Goal: Task Accomplishment & Management: Use online tool/utility

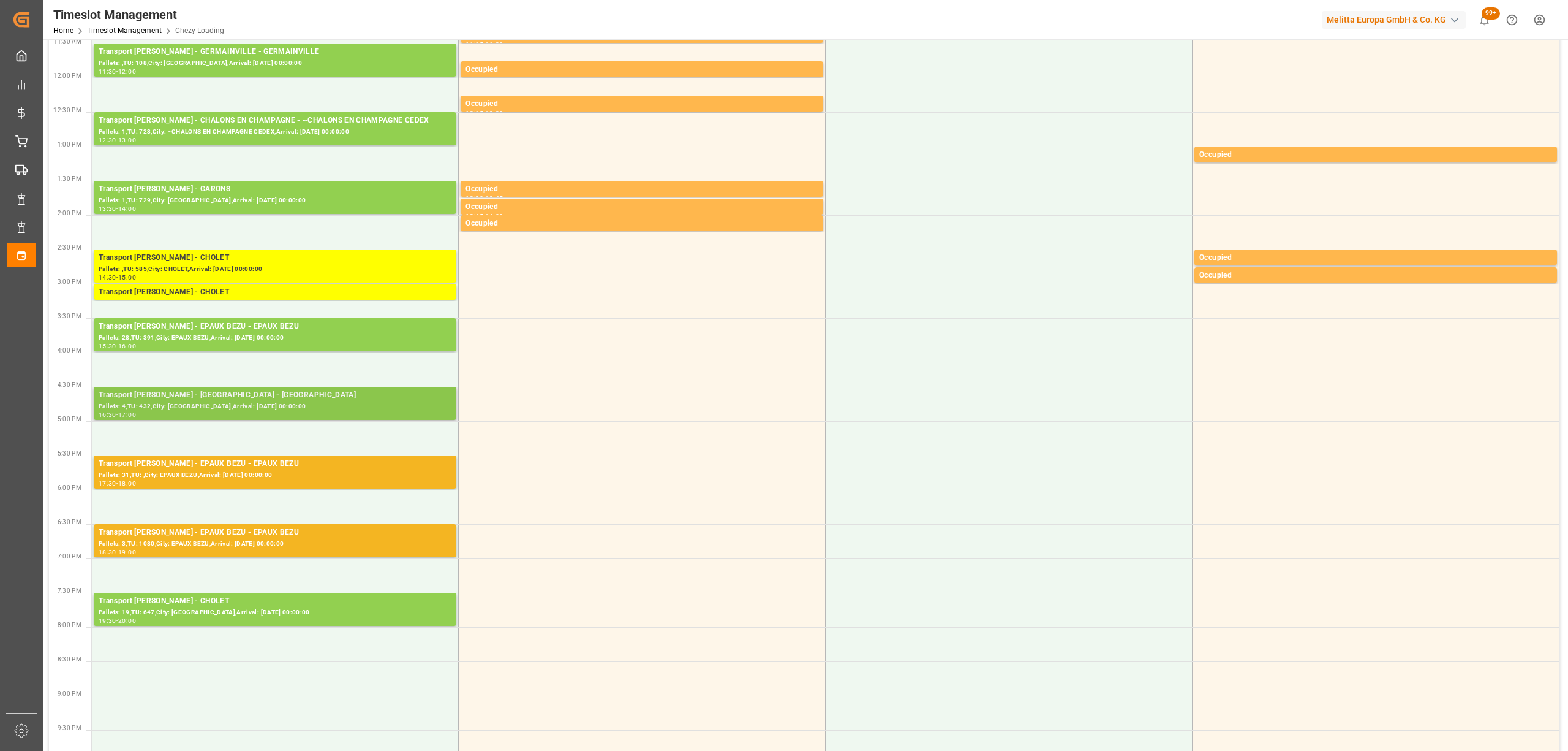
scroll to position [409, 0]
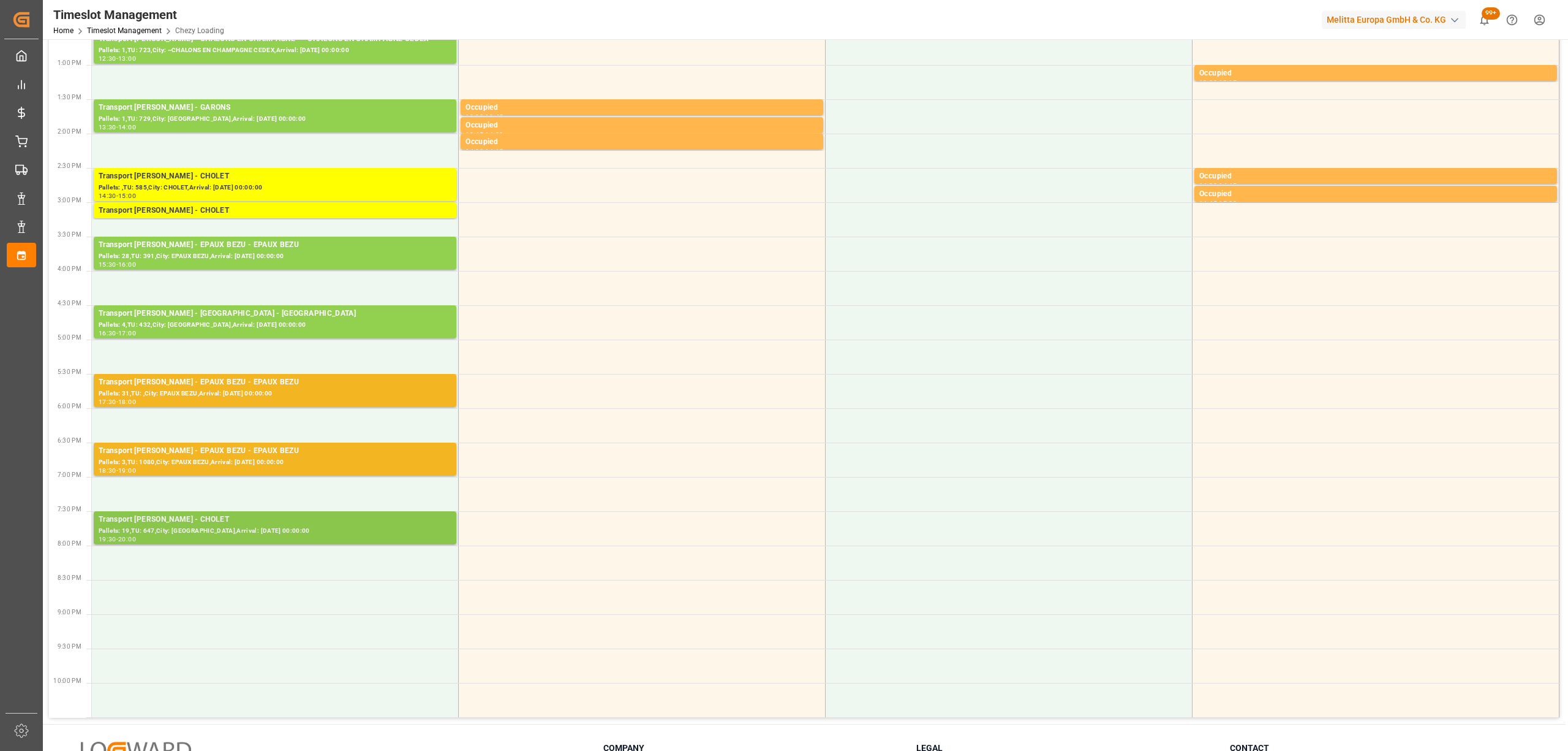
click at [360, 541] on div "19:30 - 20:00" at bounding box center [274, 539] width 353 height 7
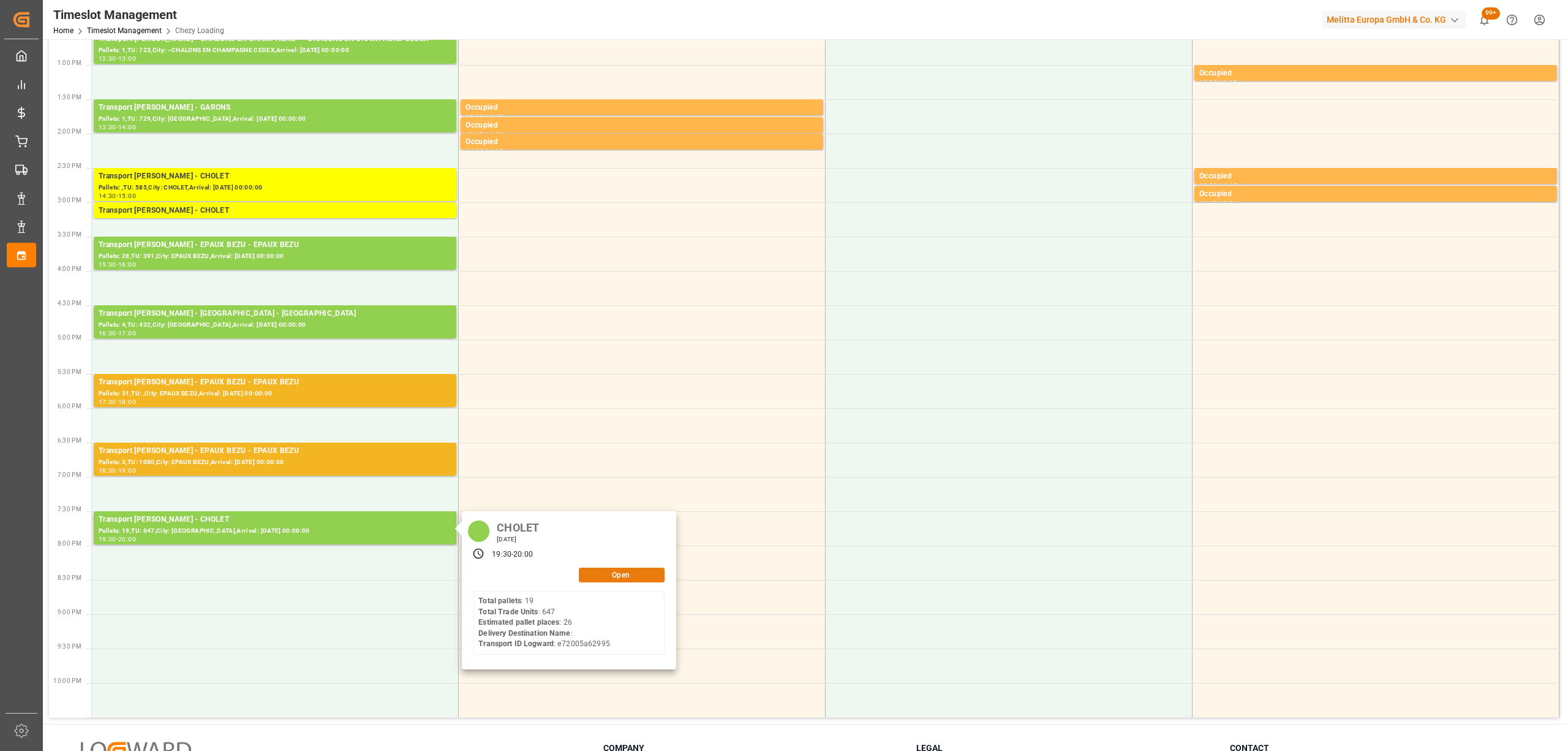
click at [625, 576] on button "Open" at bounding box center [622, 575] width 86 height 15
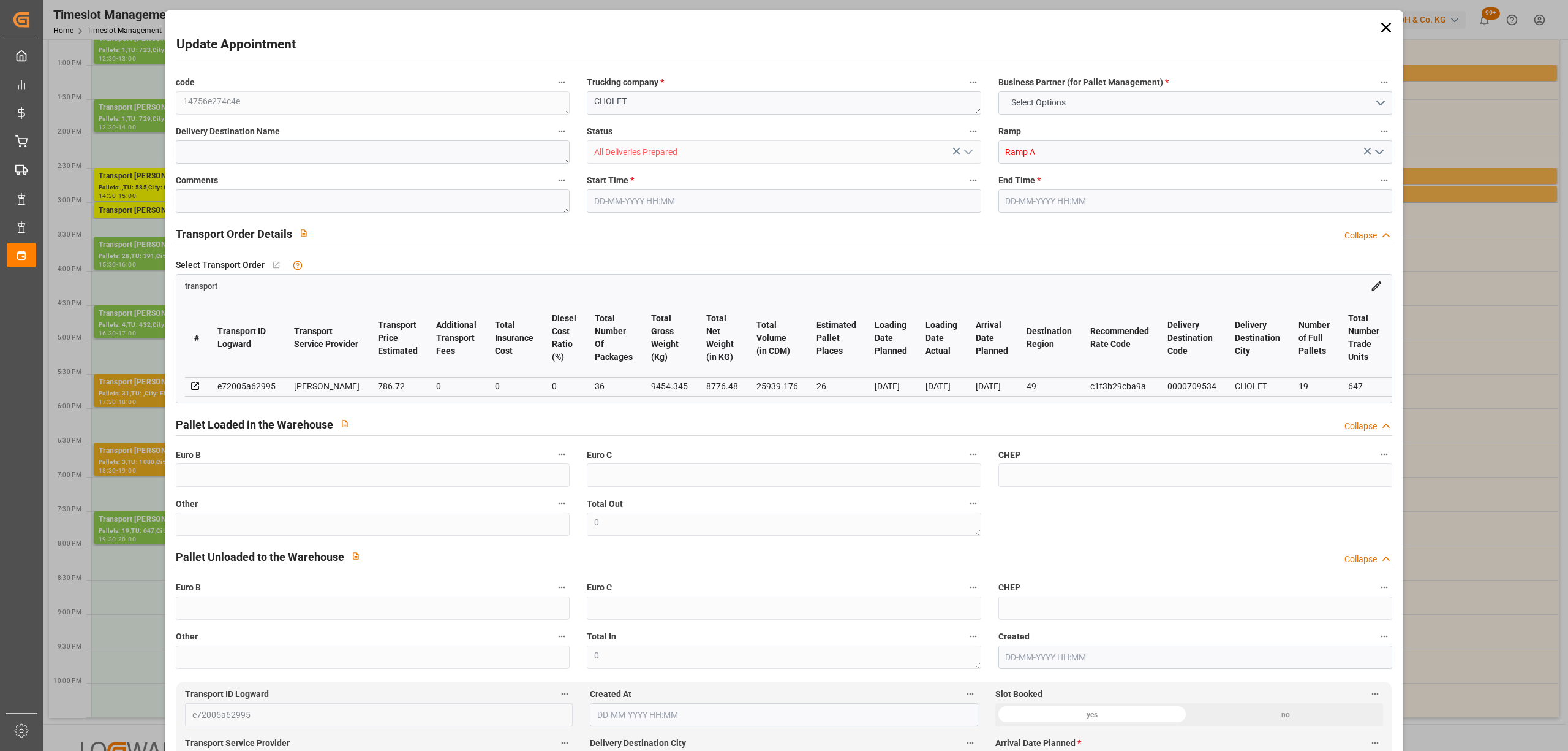
type input "26"
type input "786.72"
type input "0"
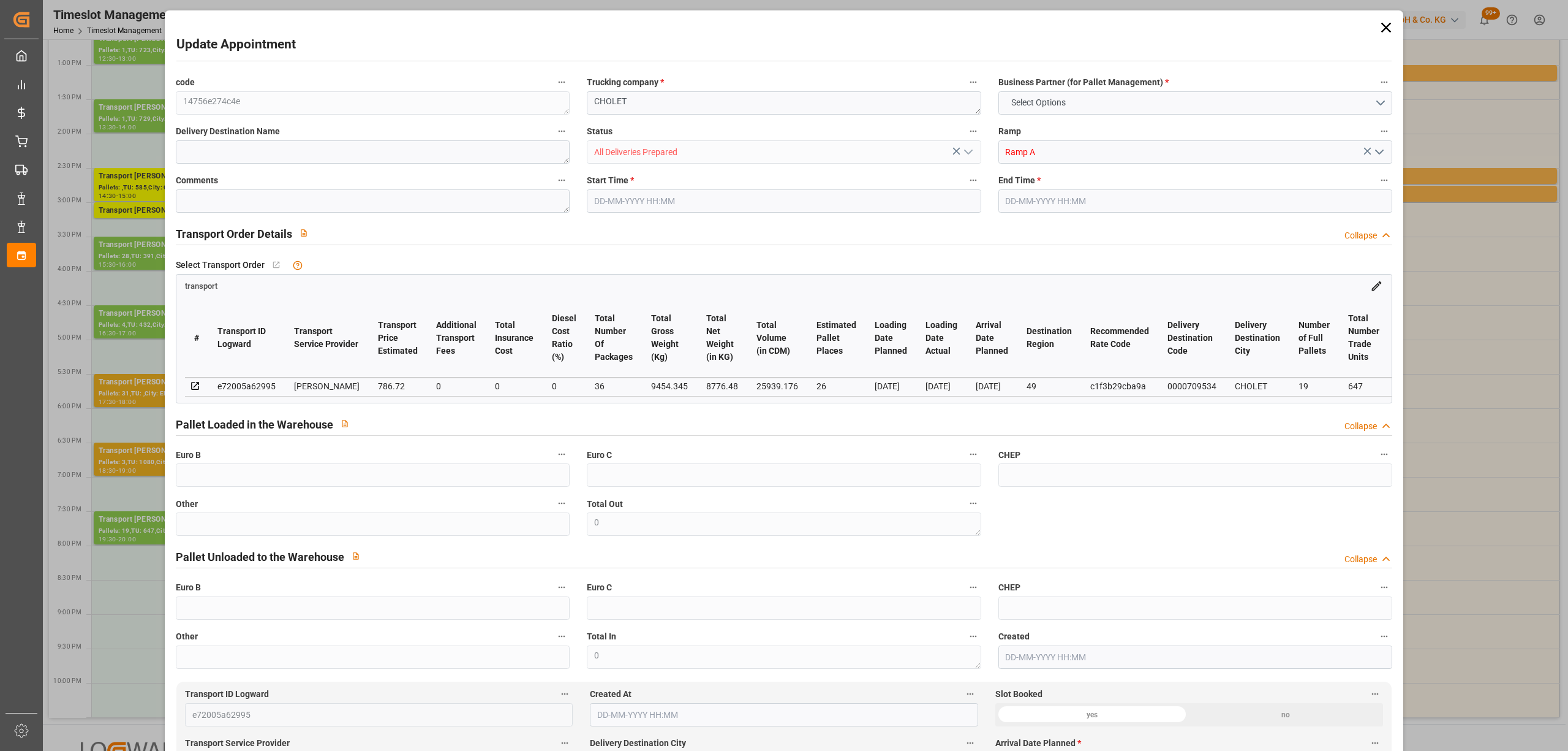
type input "760.1289"
type input "-26.5911"
type input "36"
type input "8776.48"
type input "10757.054"
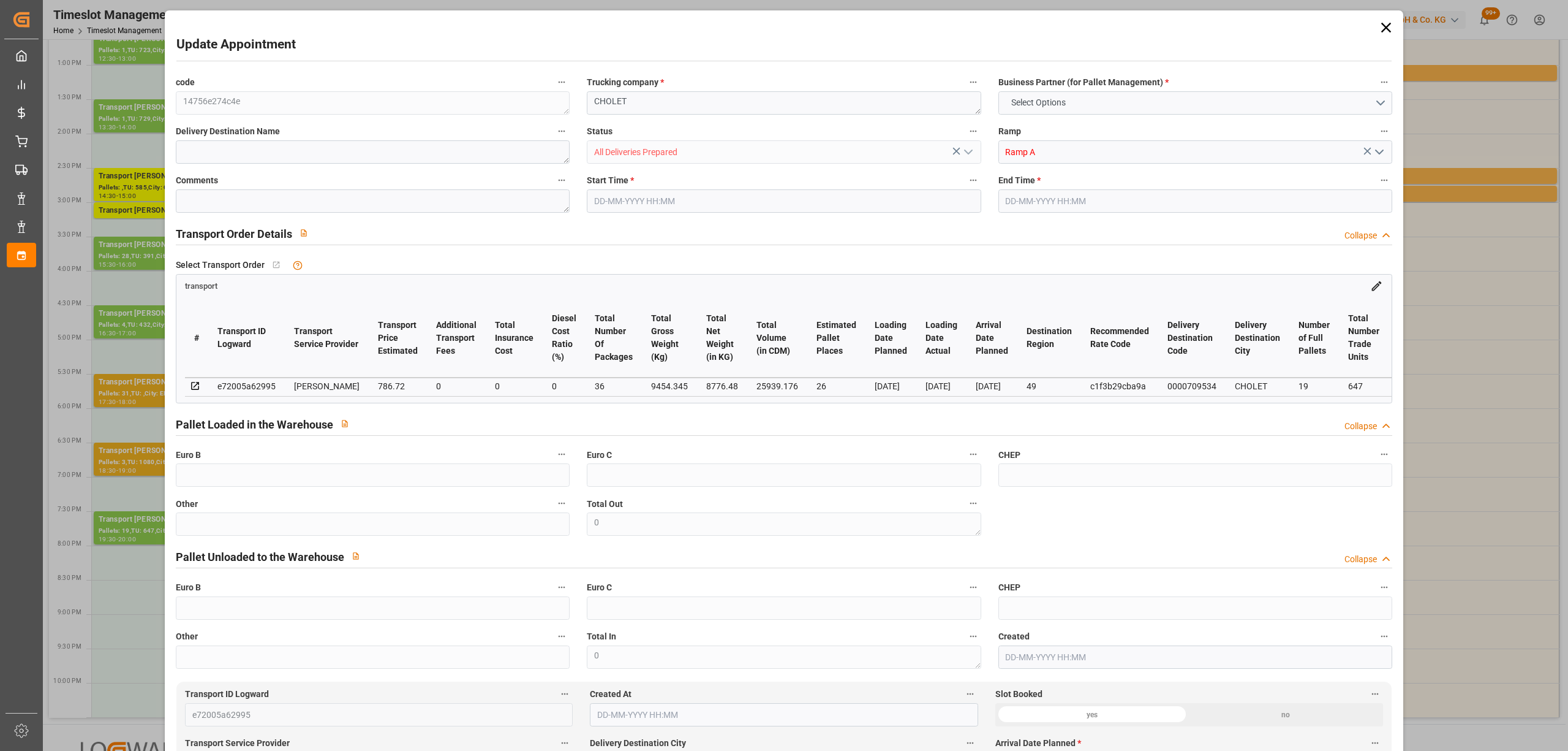
type input "25939.176"
type input "49"
type input "19"
type input "647"
type input "36"
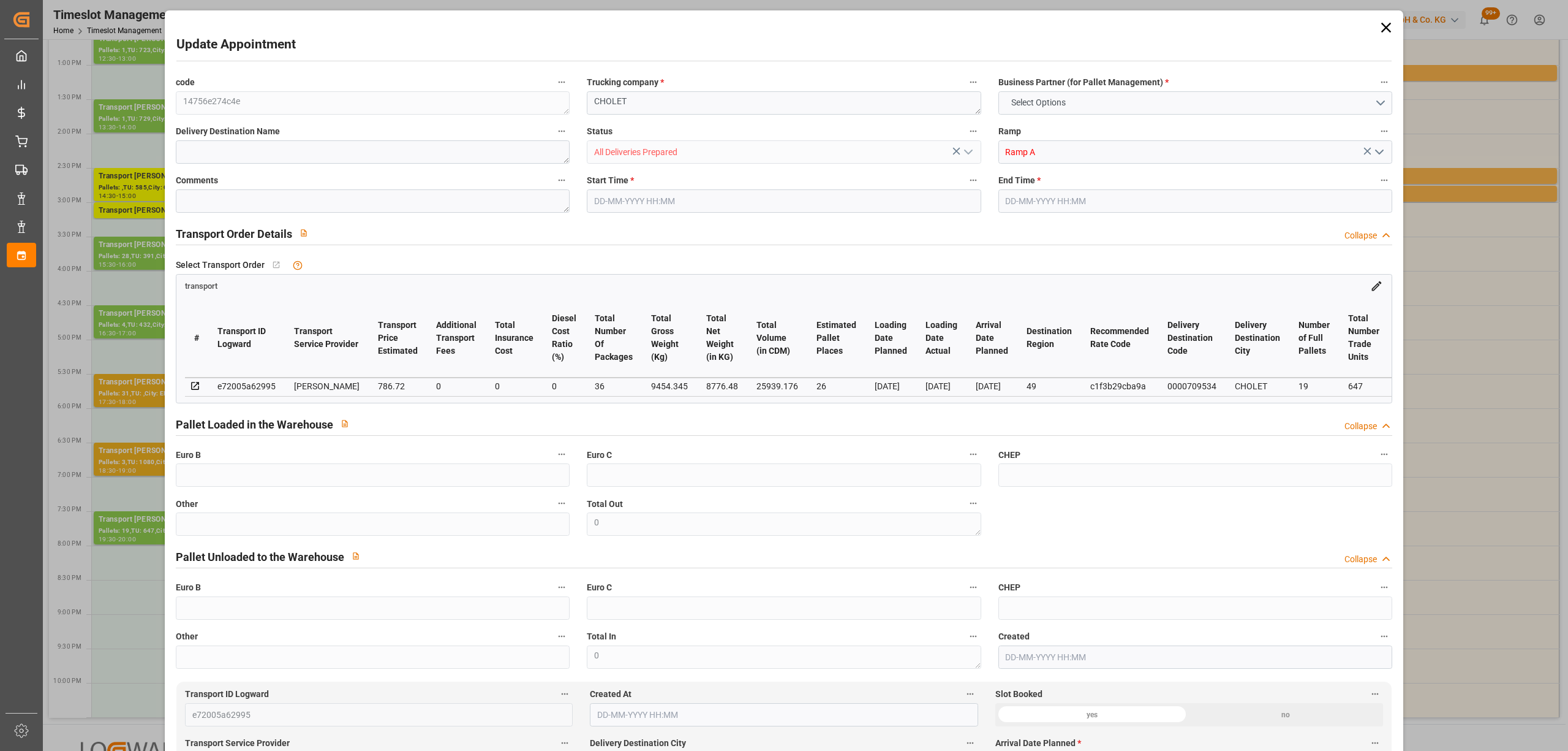
type input "101"
type input "9454.345"
type input "0"
type input "4710.8598"
type input "0"
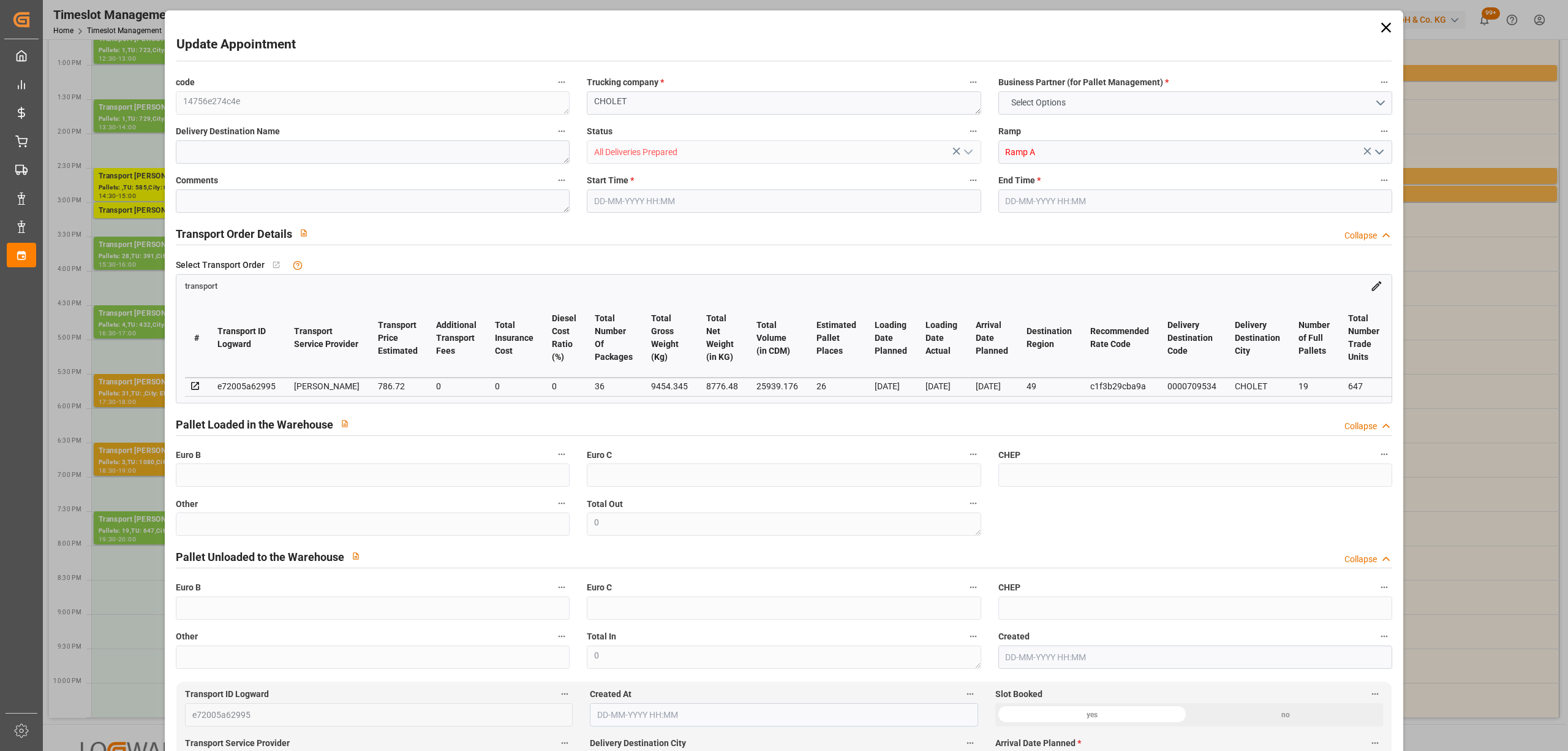
type input "0"
type input "21"
type input "35"
type input "[DATE] 19:30"
type input "[DATE] 20:00"
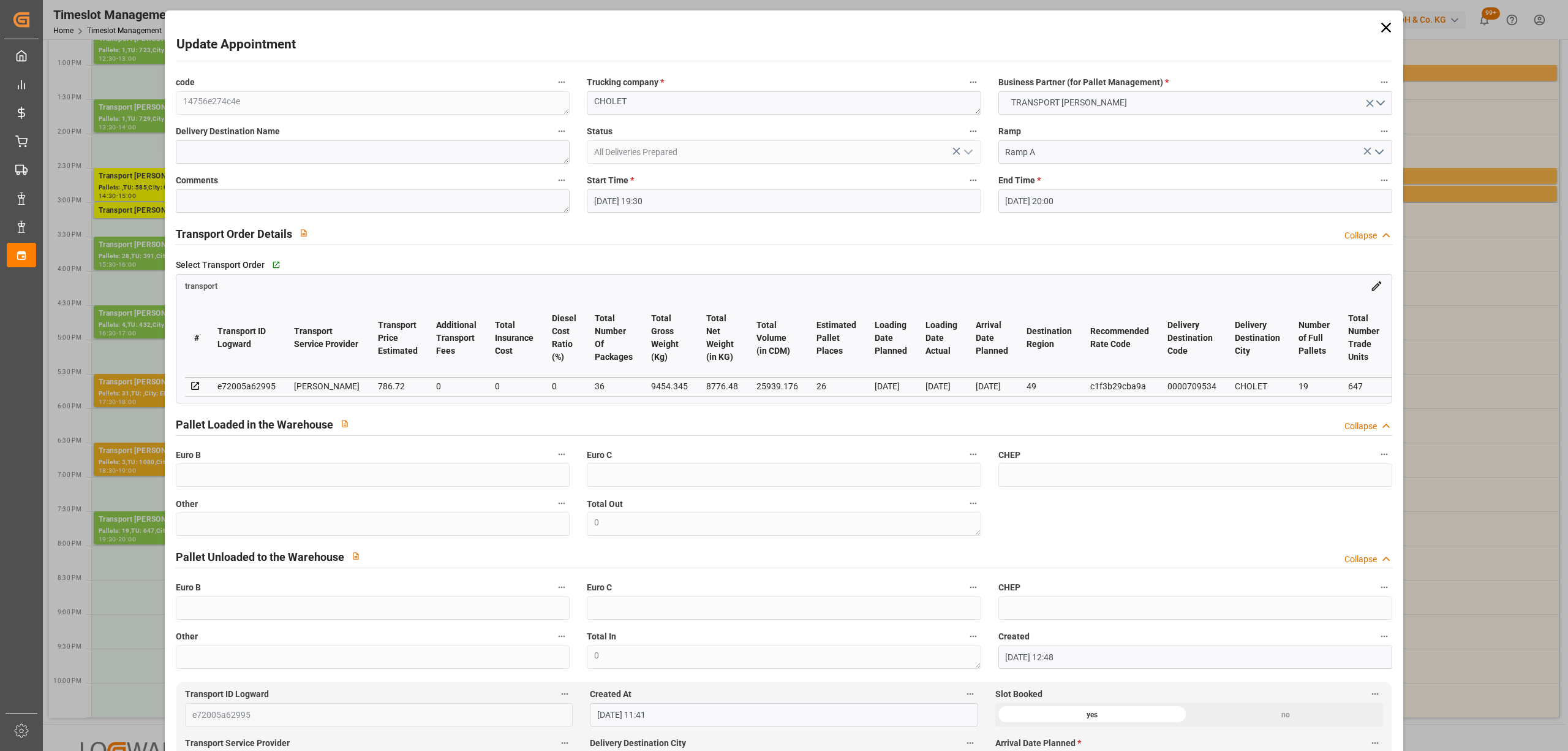
type input "[DATE] 12:48"
type input "[DATE] 11:41"
type input "[DATE]"
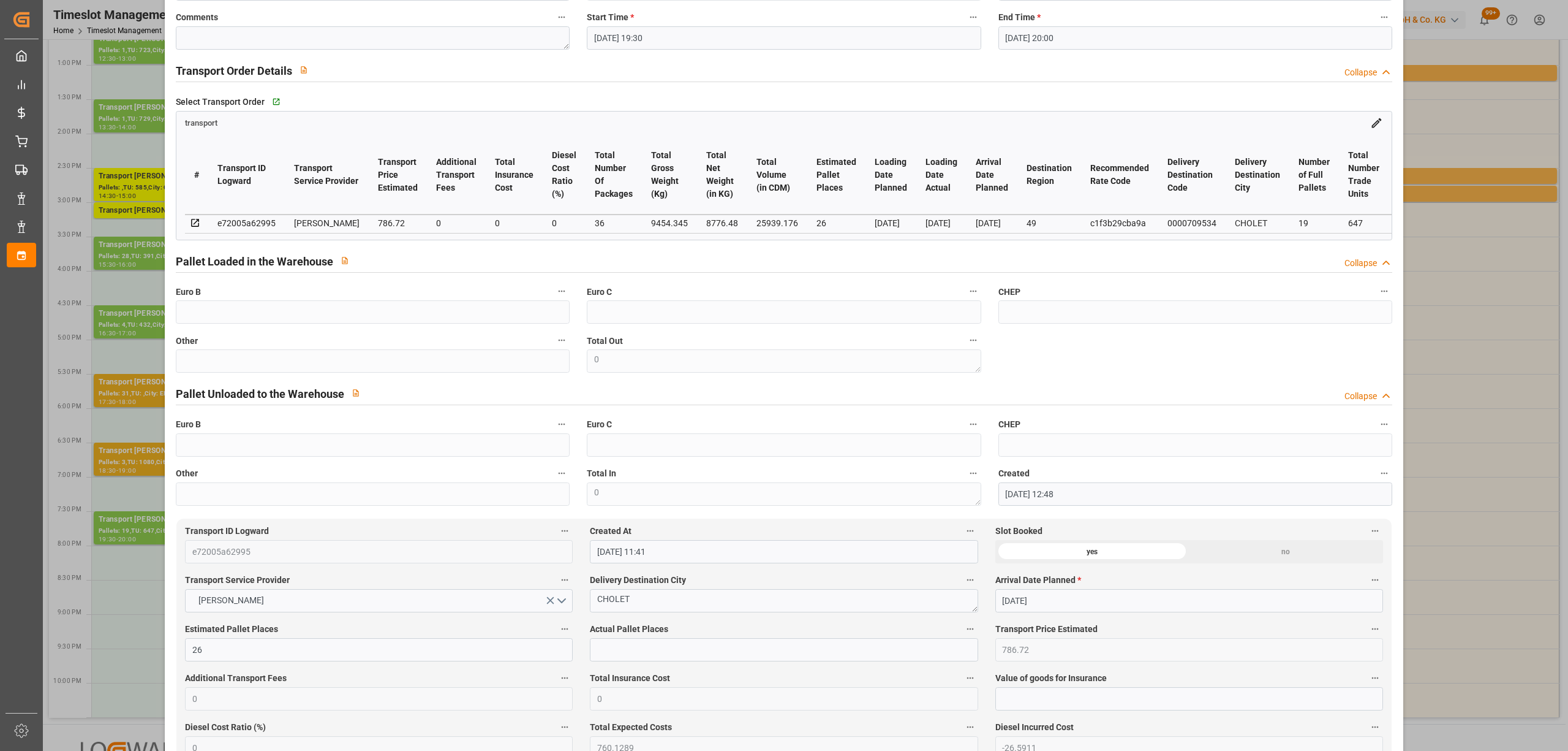
scroll to position [0, 0]
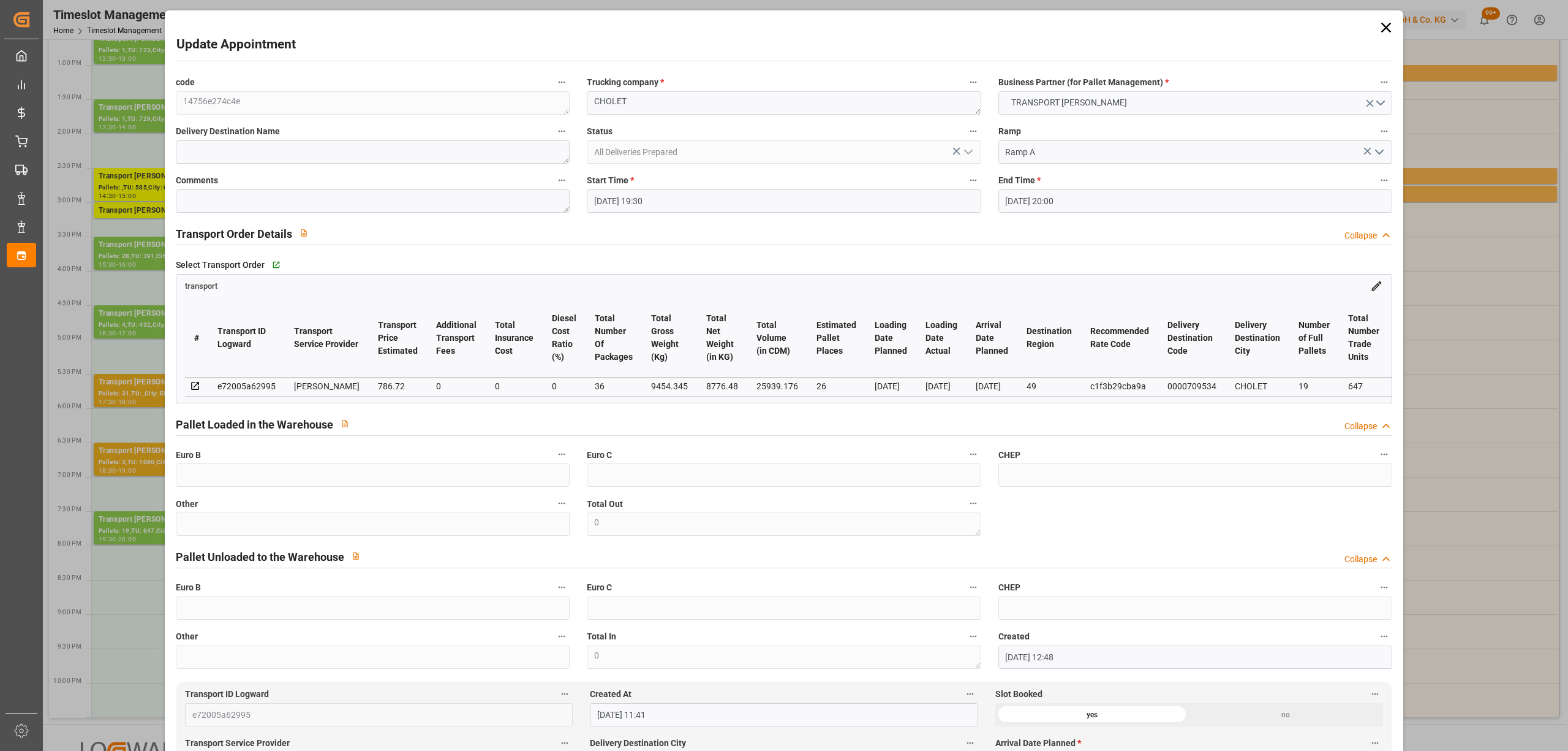
click at [1385, 27] on icon at bounding box center [1386, 27] width 17 height 17
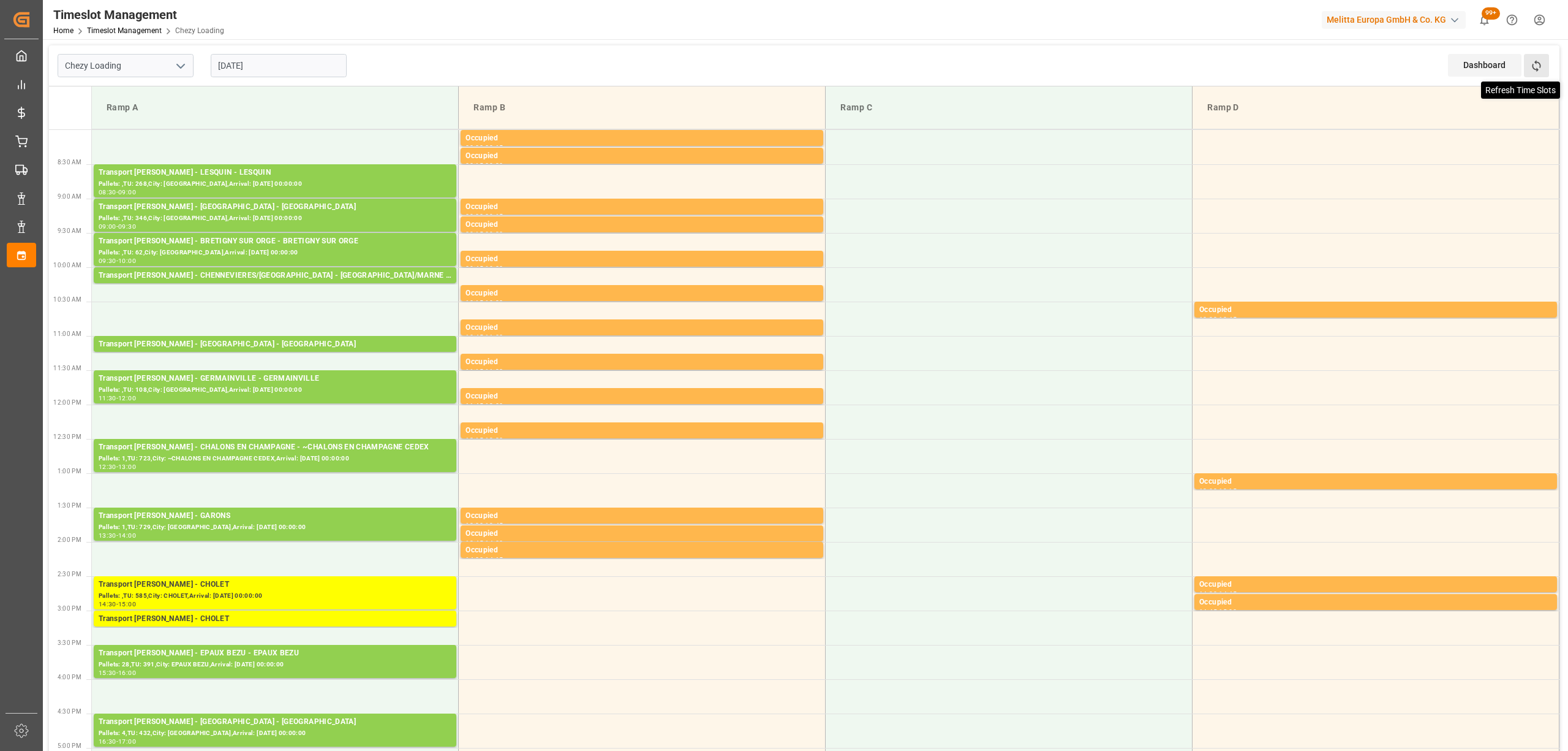
click at [1530, 65] on icon at bounding box center [1537, 66] width 13 height 13
